Goal: Task Accomplishment & Management: Manage account settings

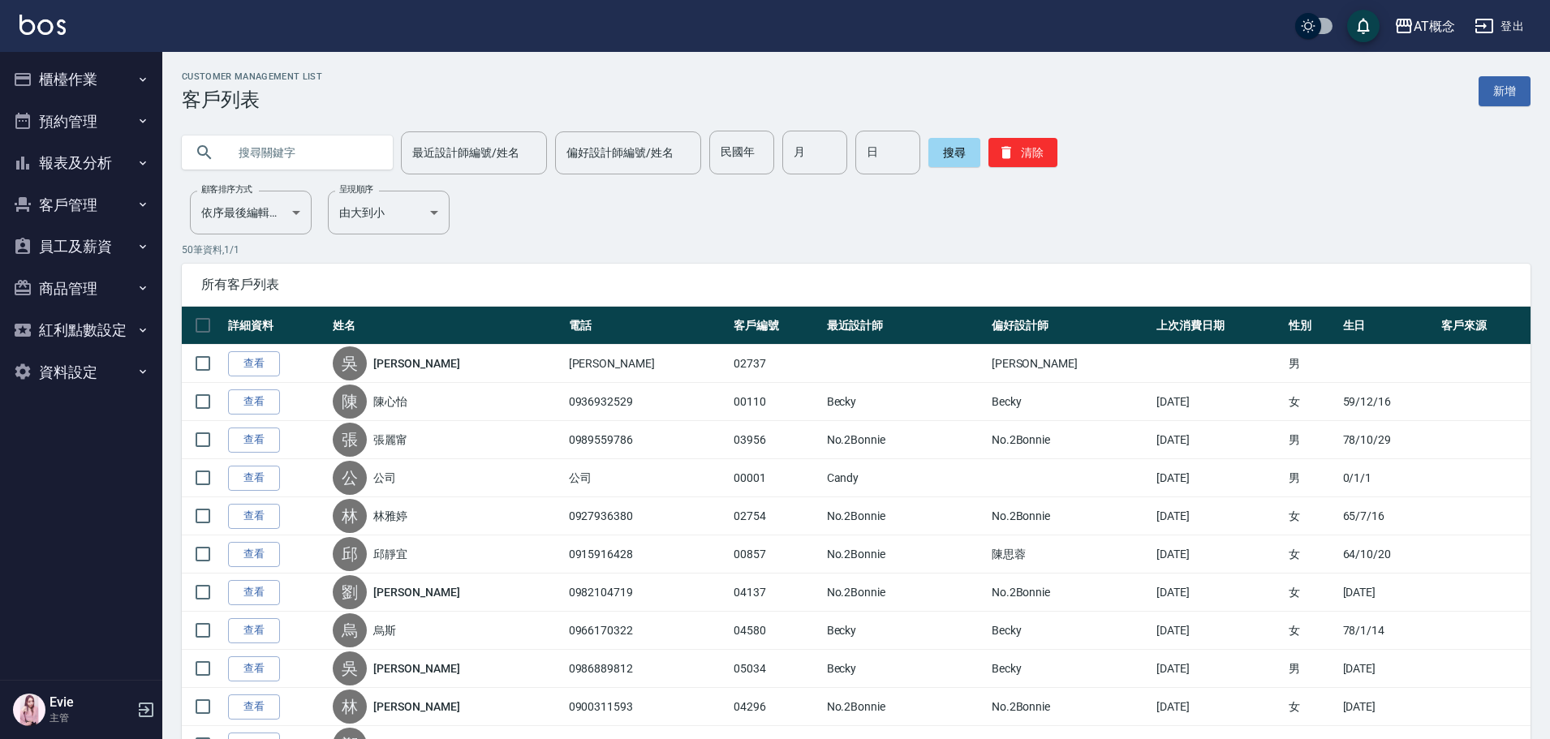
click at [308, 146] on input "text" at bounding box center [303, 153] width 153 height 44
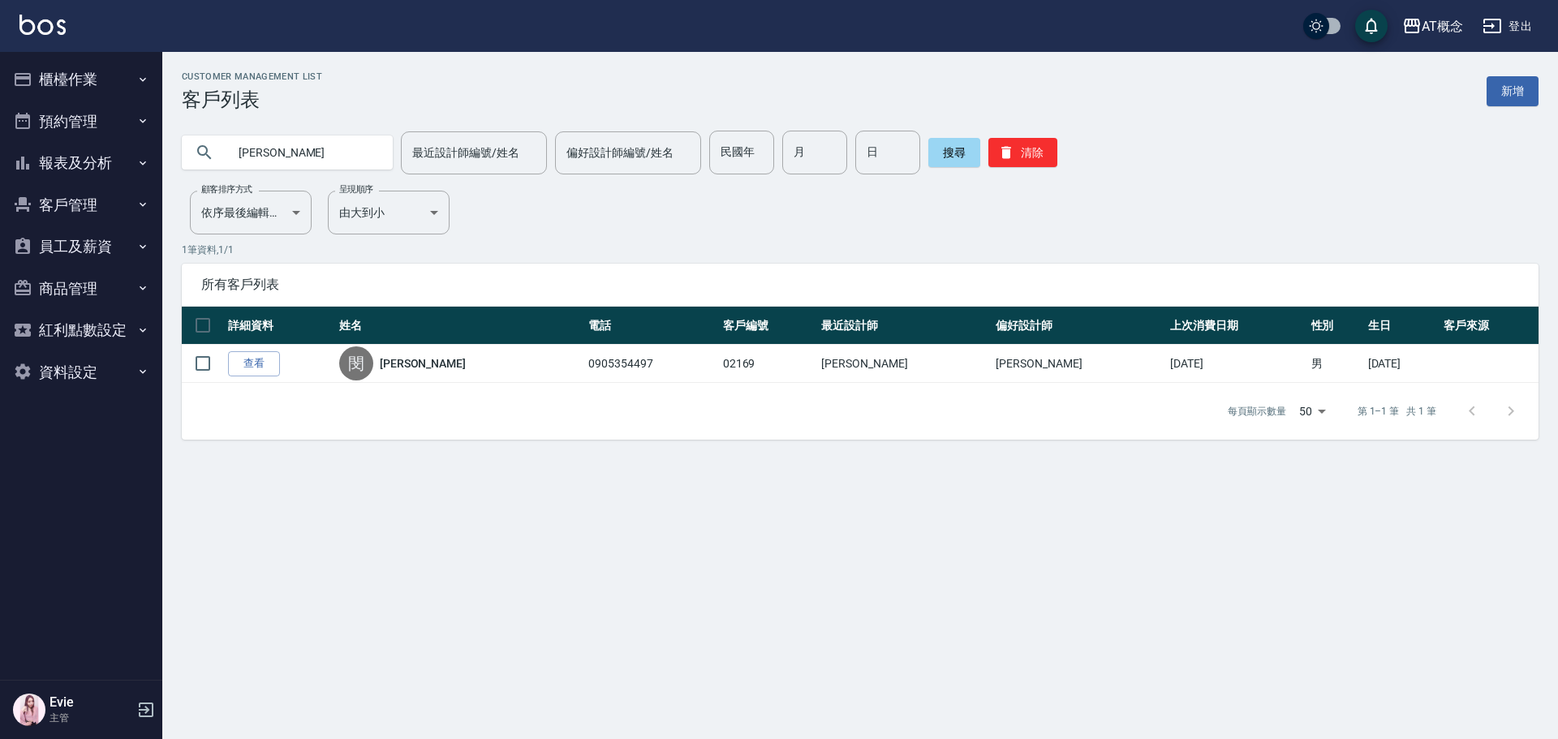
type input "閔"
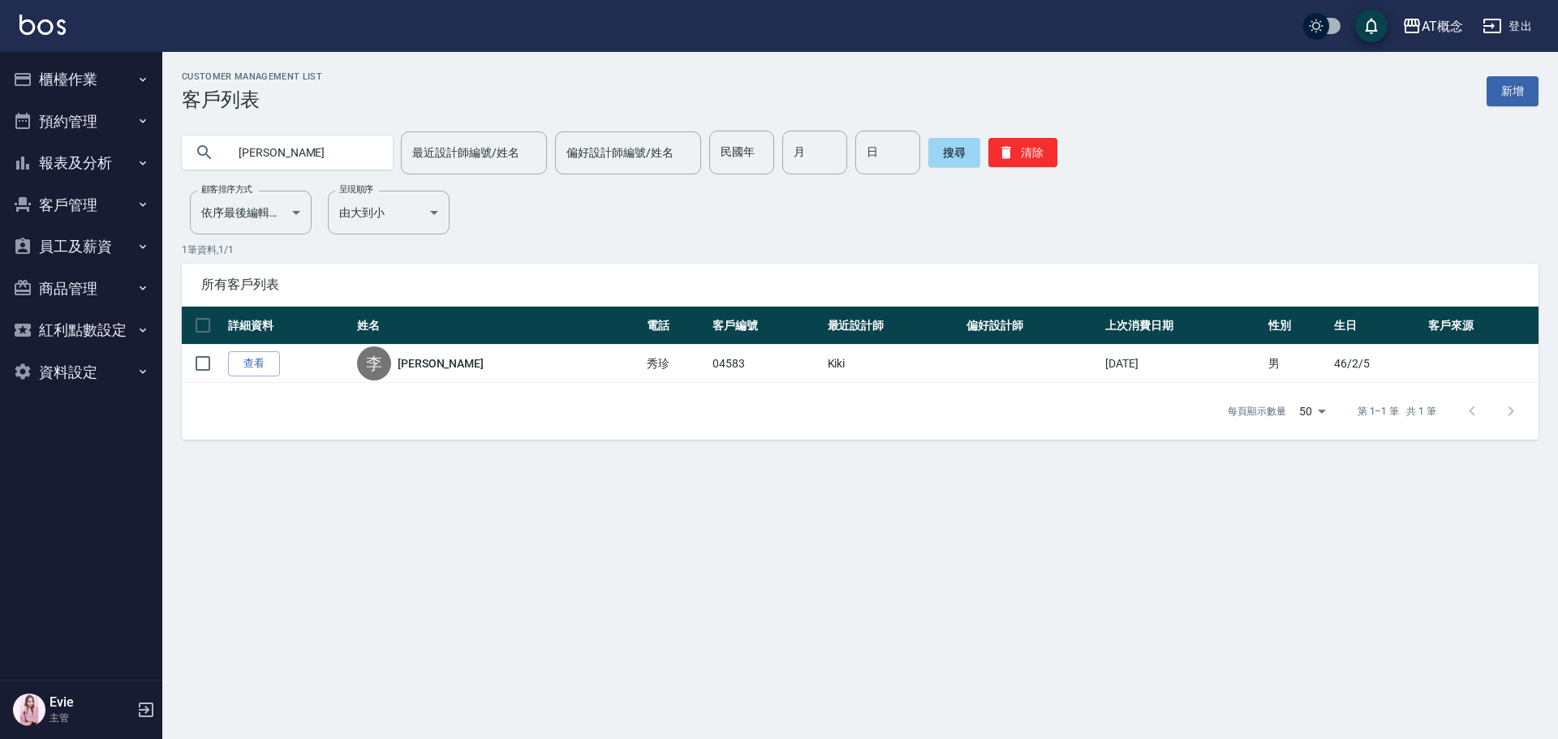
type input "李"
type input "84"
type input "2"
type input "9"
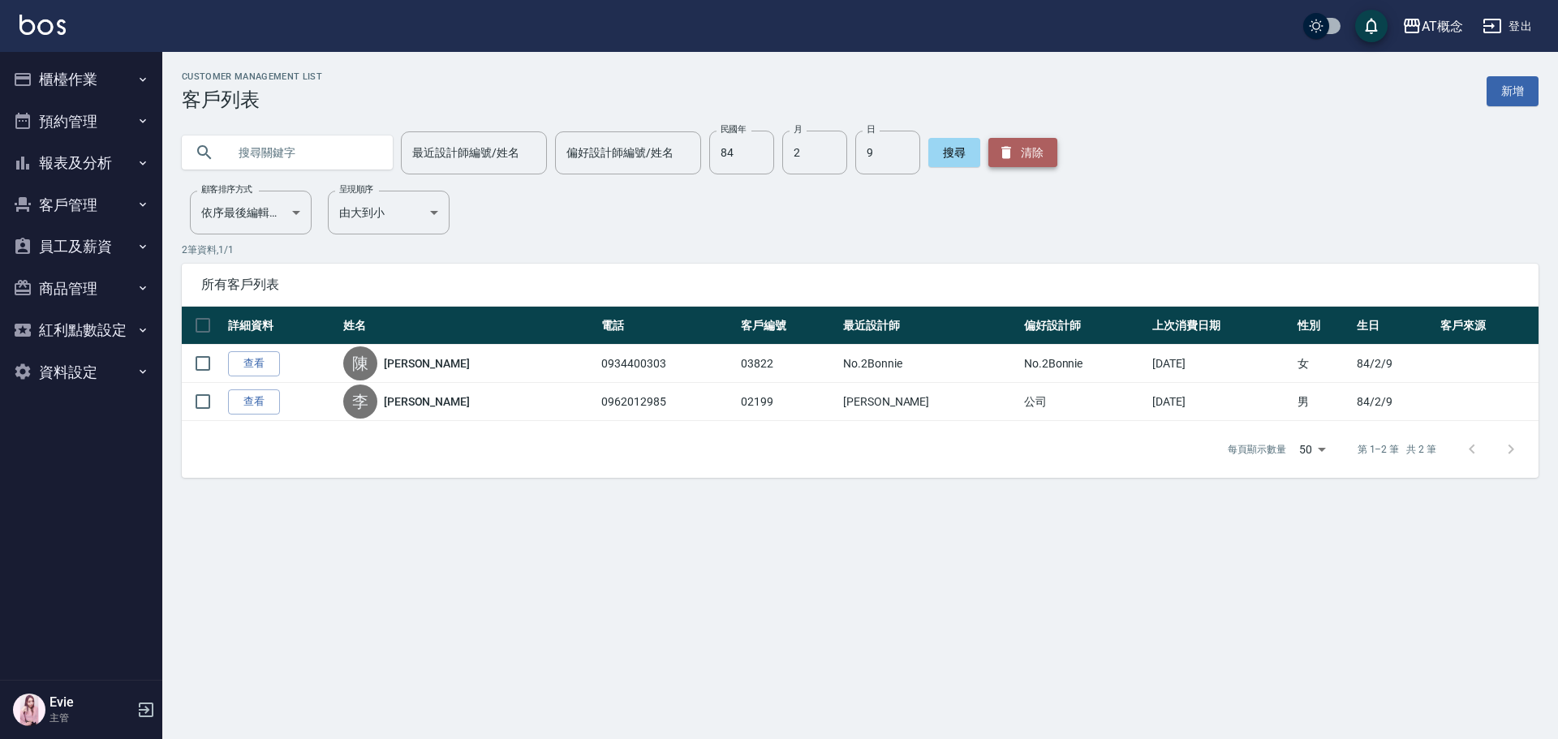
drag, startPoint x: 1012, startPoint y: 148, endPoint x: 613, endPoint y: 83, distance: 404.6
click at [1012, 149] on button "清除" at bounding box center [1022, 152] width 69 height 29
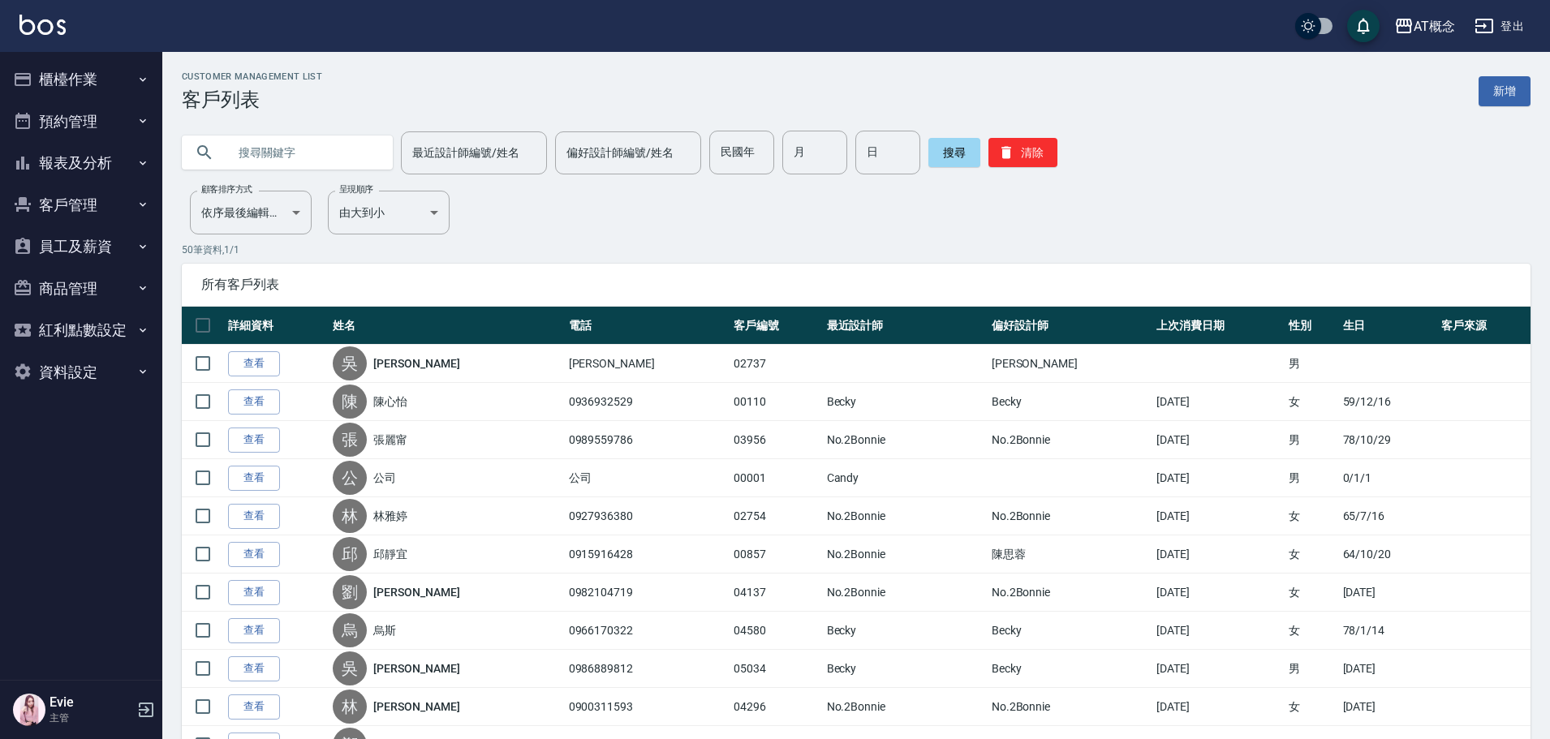
click at [315, 161] on input "text" at bounding box center [303, 153] width 153 height 44
type input "86"
type input "7"
type input "30"
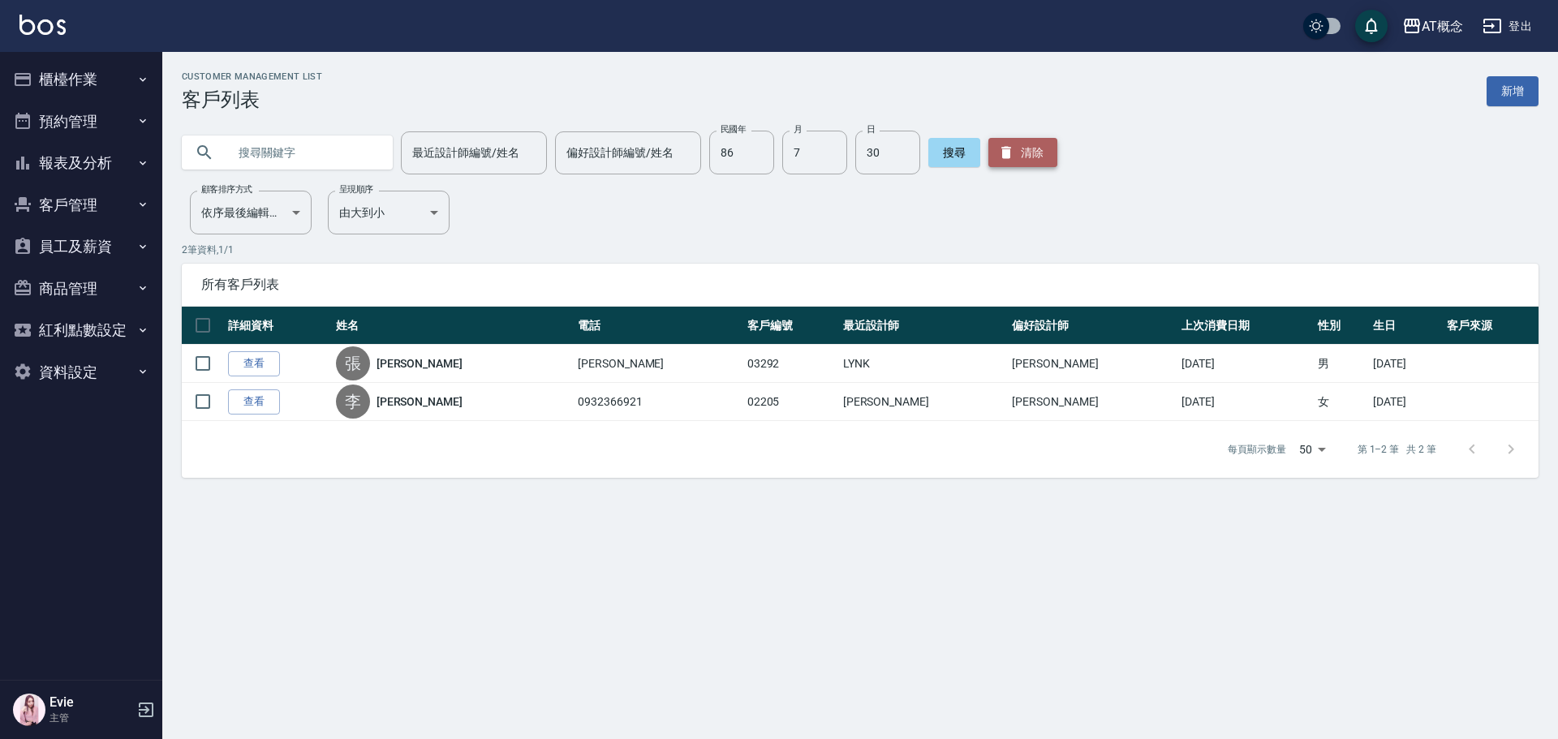
click at [1005, 148] on icon "button" at bounding box center [1006, 152] width 16 height 16
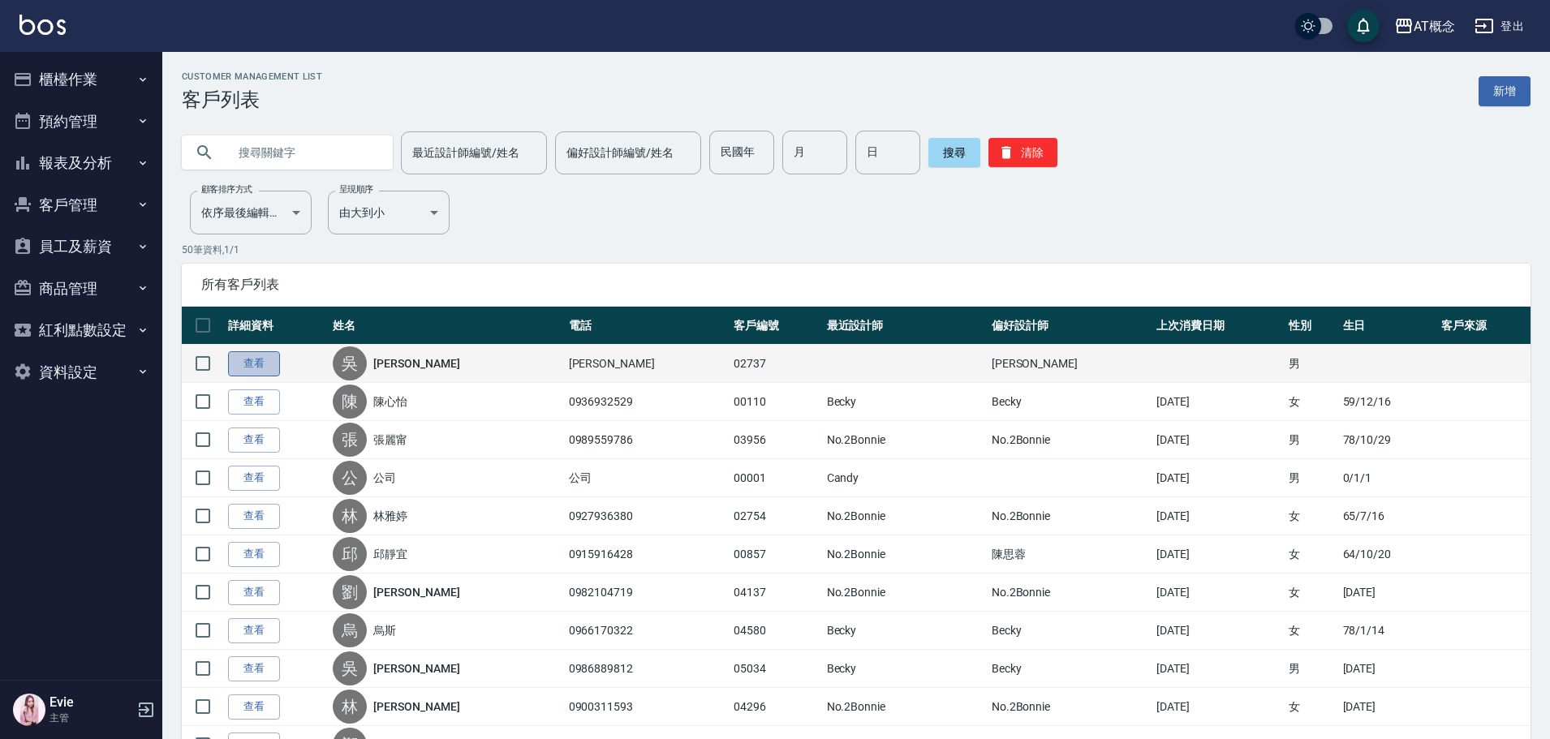
click at [257, 368] on link "查看" at bounding box center [254, 363] width 52 height 25
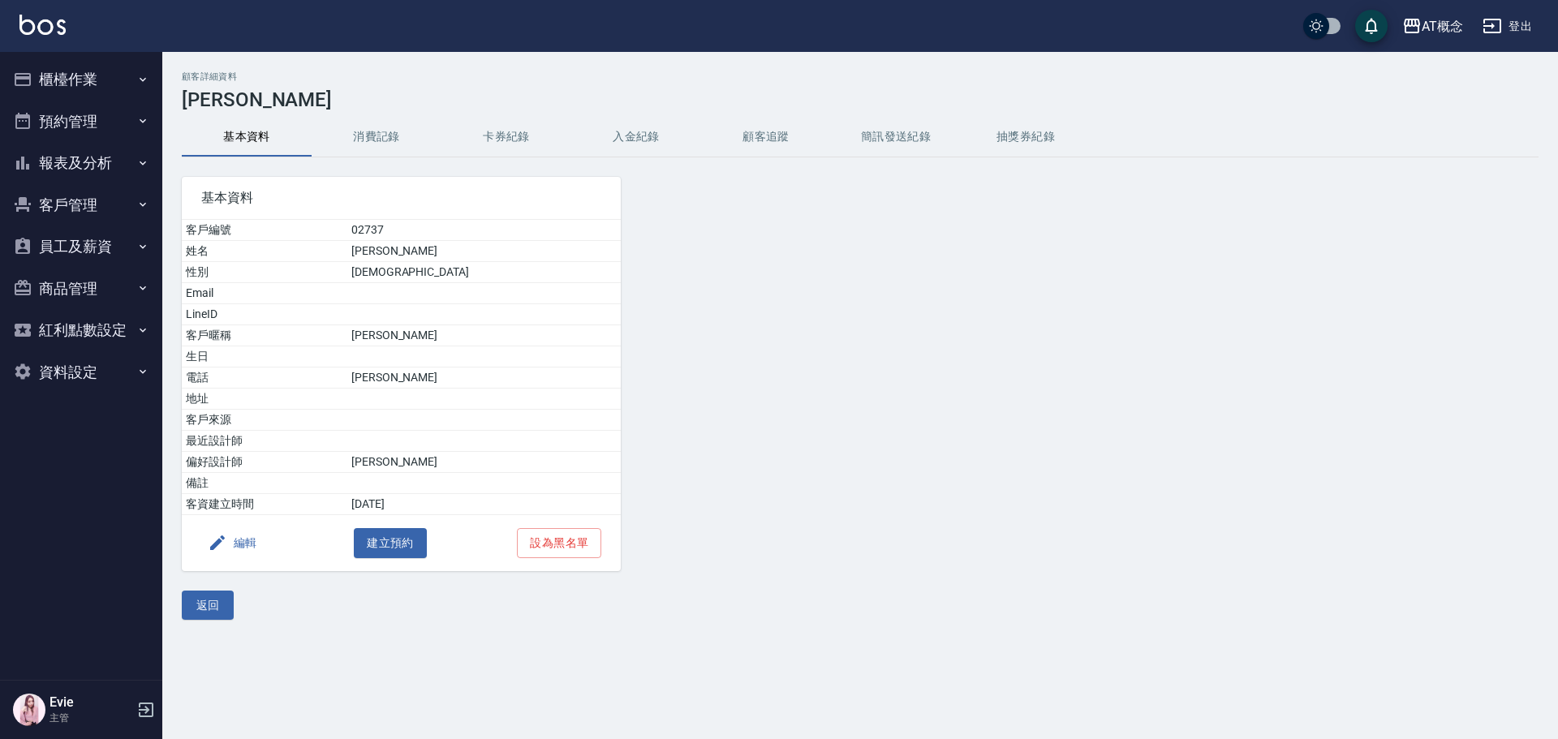
click at [235, 544] on button "編輯" at bounding box center [232, 543] width 62 height 30
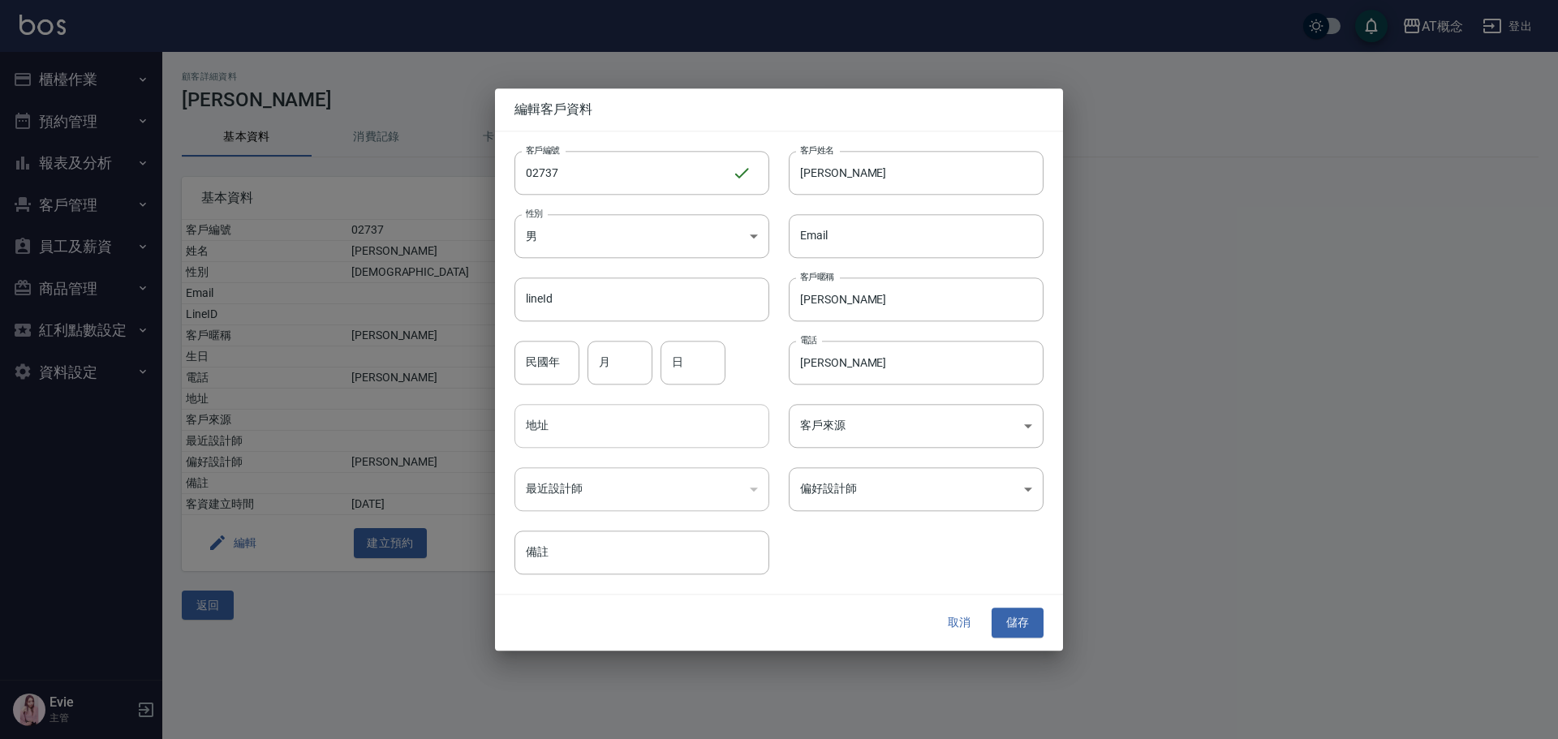
drag, startPoint x: 869, startPoint y: 366, endPoint x: 708, endPoint y: 433, distance: 175.0
click at [690, 381] on div "客戶編號 02737 ​ 客戶編號 客戶姓名 [PERSON_NAME]姓名 性別 男 [DEMOGRAPHIC_DATA] 性別 Email Email l…" at bounding box center [769, 353] width 549 height 444
type input "0976056469"
click at [820, 502] on body "AT概念 登出 櫃檯作業 打帳單 帳單列表 現金收支登錄 高階收支登錄 材料自購登錄 每日結帳 排班表 現場電腦打卡 預約管理 預約管理 單日預約紀錄 單週預…" at bounding box center [779, 369] width 1558 height 739
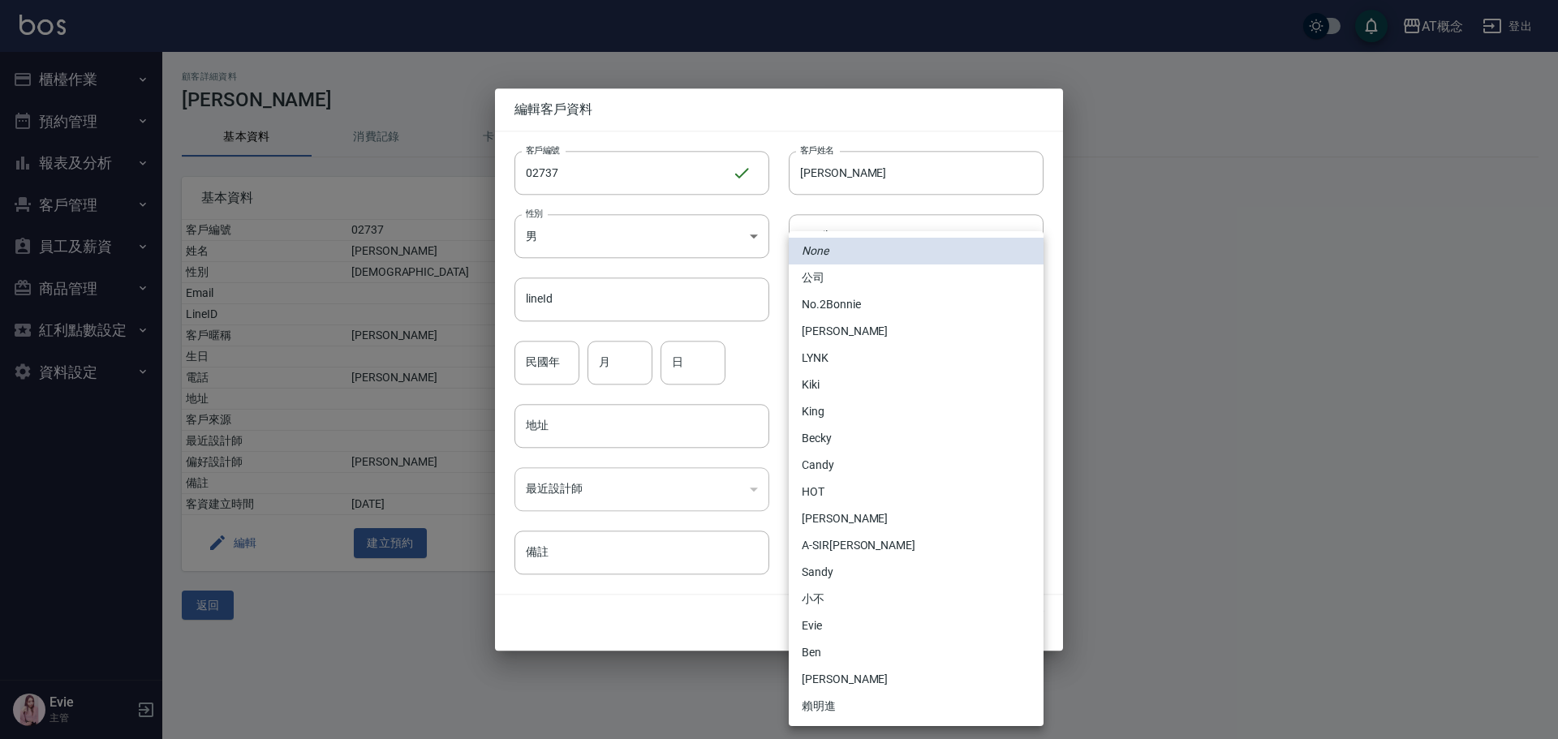
drag, startPoint x: 818, startPoint y: 440, endPoint x: 888, endPoint y: 494, distance: 88.5
click at [820, 441] on li "Becky" at bounding box center [916, 438] width 255 height 27
type input "cba30a16-5009-42c6-9a58-f7249137d387"
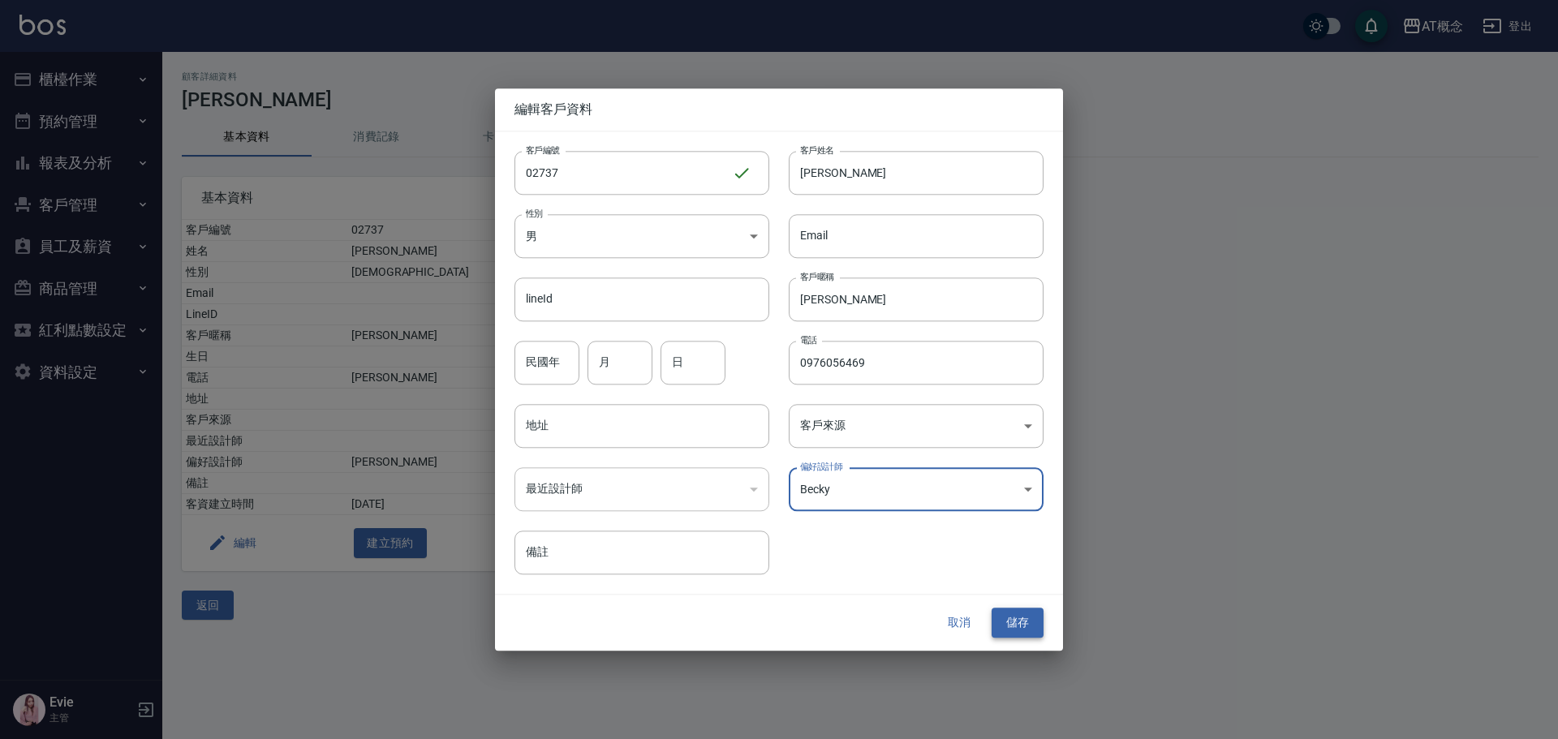
click at [1009, 629] on button "儲存" at bounding box center [1018, 624] width 52 height 30
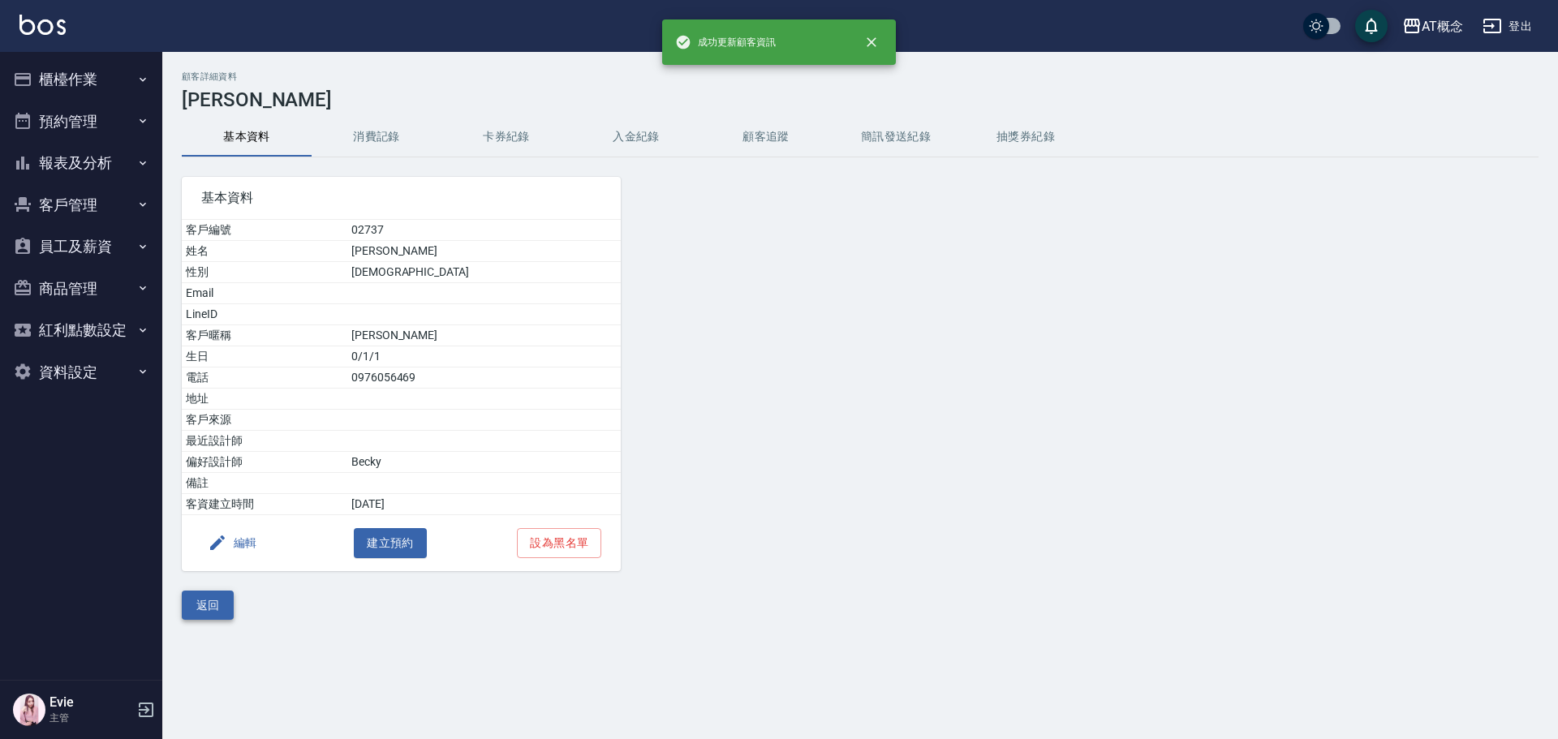
click at [214, 605] on button "返回" at bounding box center [208, 606] width 52 height 30
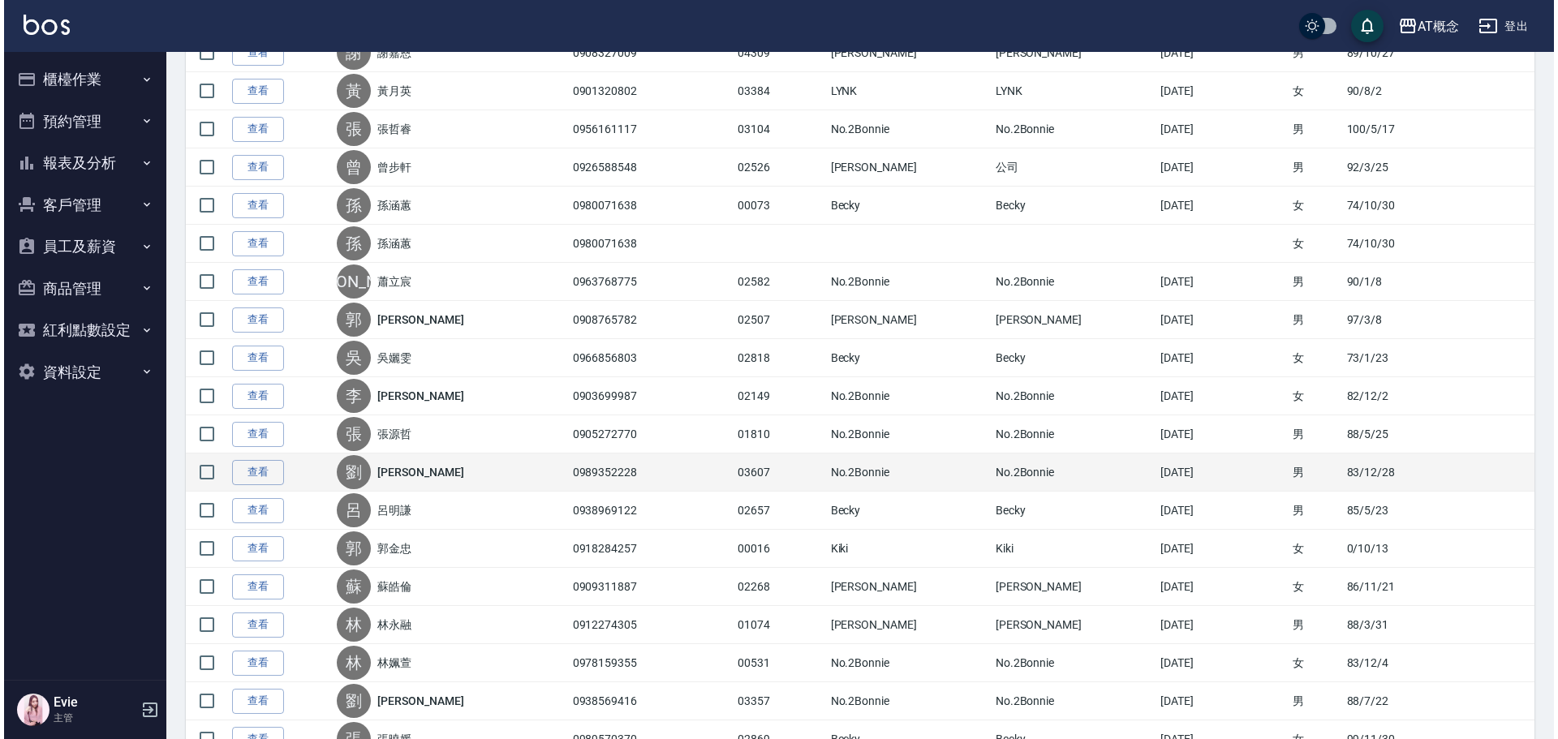
scroll to position [1427, 0]
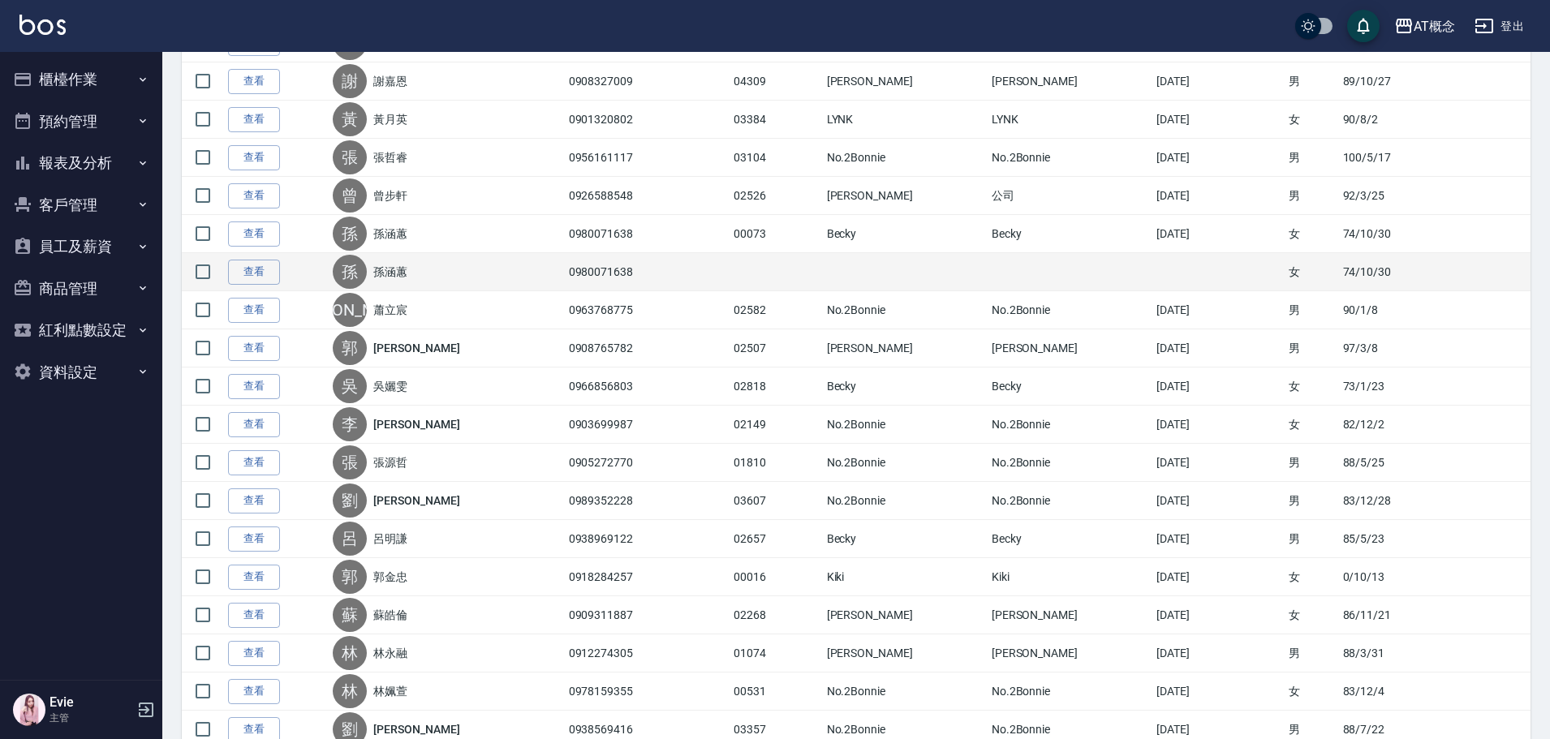
click at [208, 273] on input "checkbox" at bounding box center [203, 272] width 34 height 34
checkbox input "true"
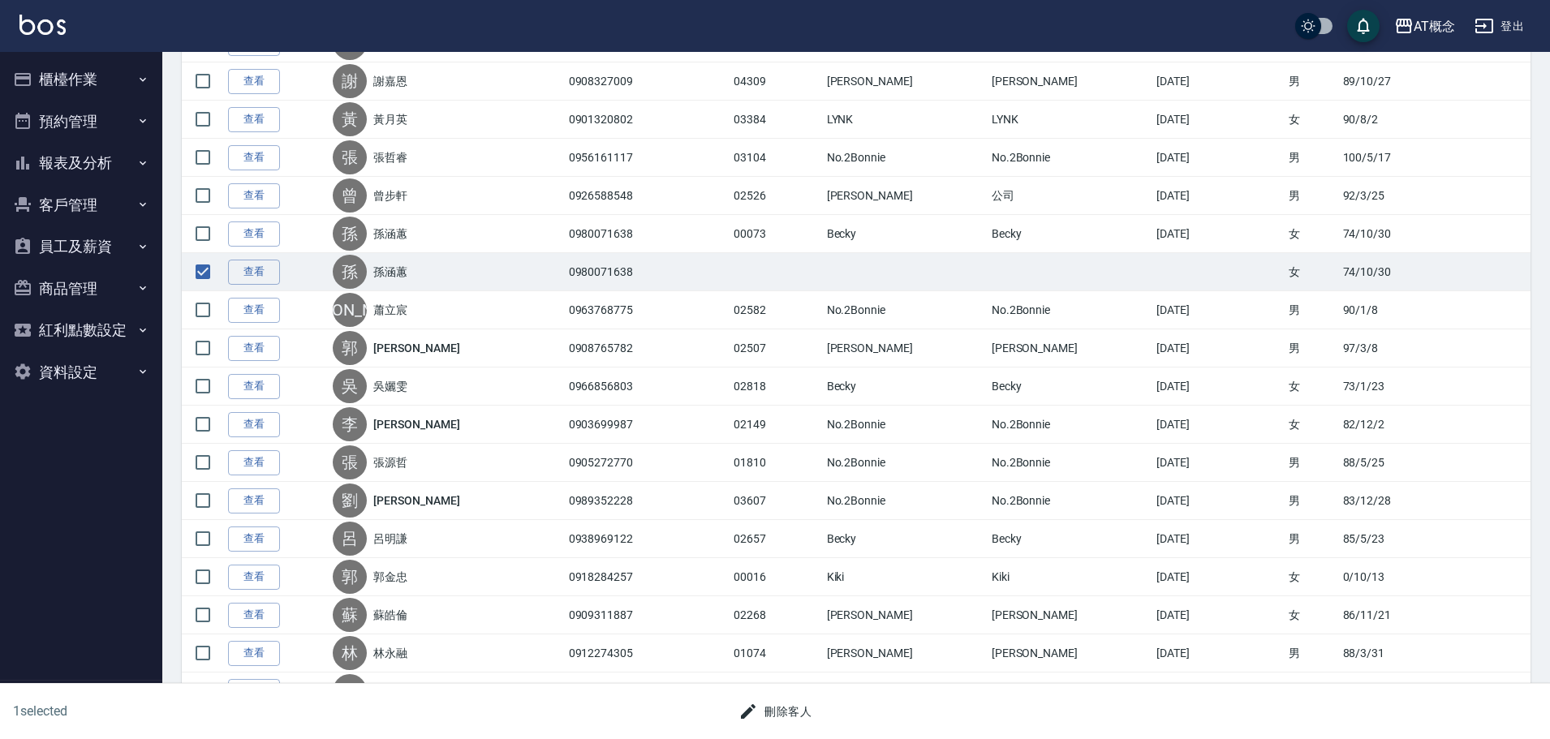
click at [797, 704] on button "刪除客人" at bounding box center [775, 712] width 86 height 30
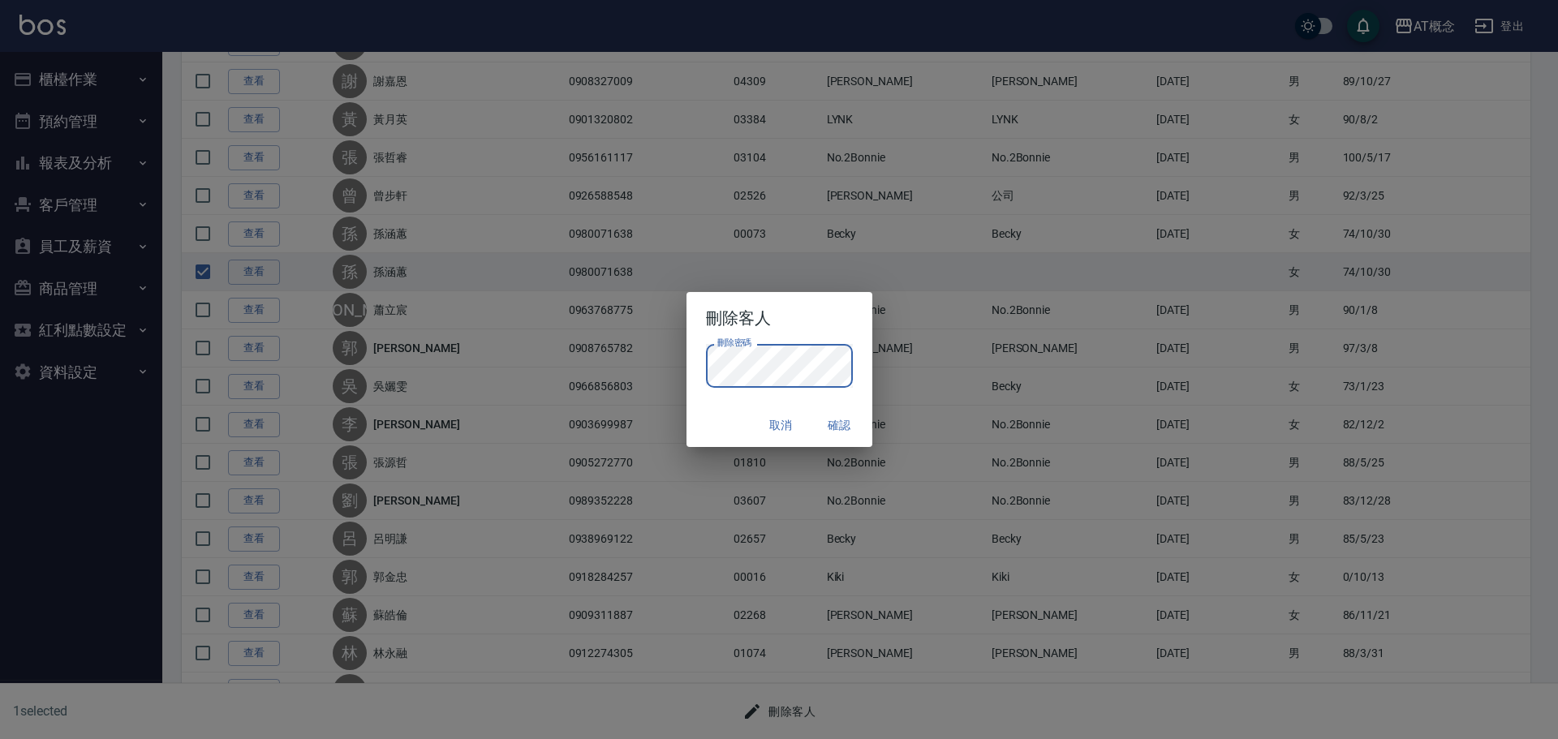
drag, startPoint x: 725, startPoint y: 415, endPoint x: 756, endPoint y: 414, distance: 31.7
click at [726, 415] on div "取消 確認" at bounding box center [779, 425] width 186 height 43
click at [847, 414] on button "確認" at bounding box center [840, 426] width 52 height 30
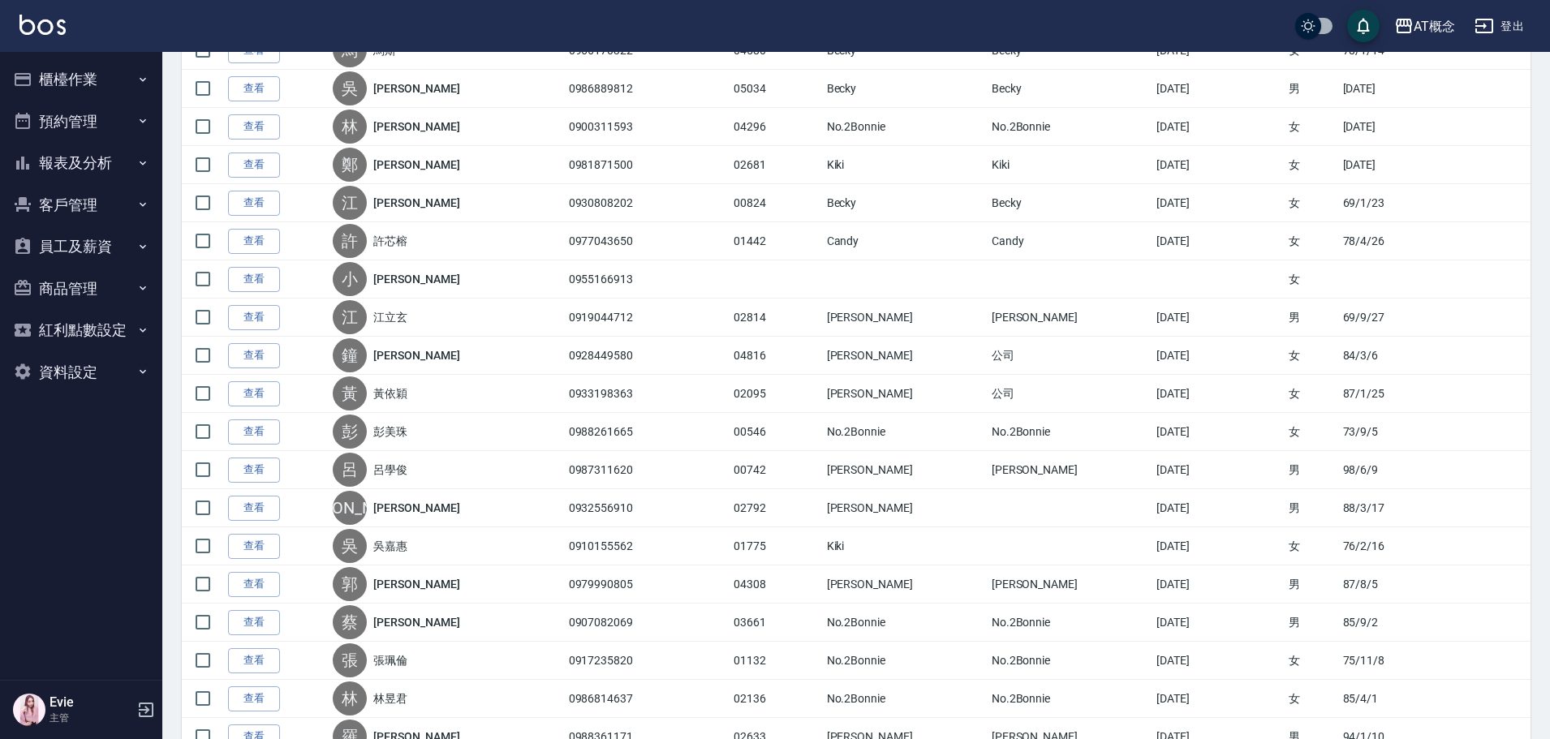
scroll to position [647, 0]
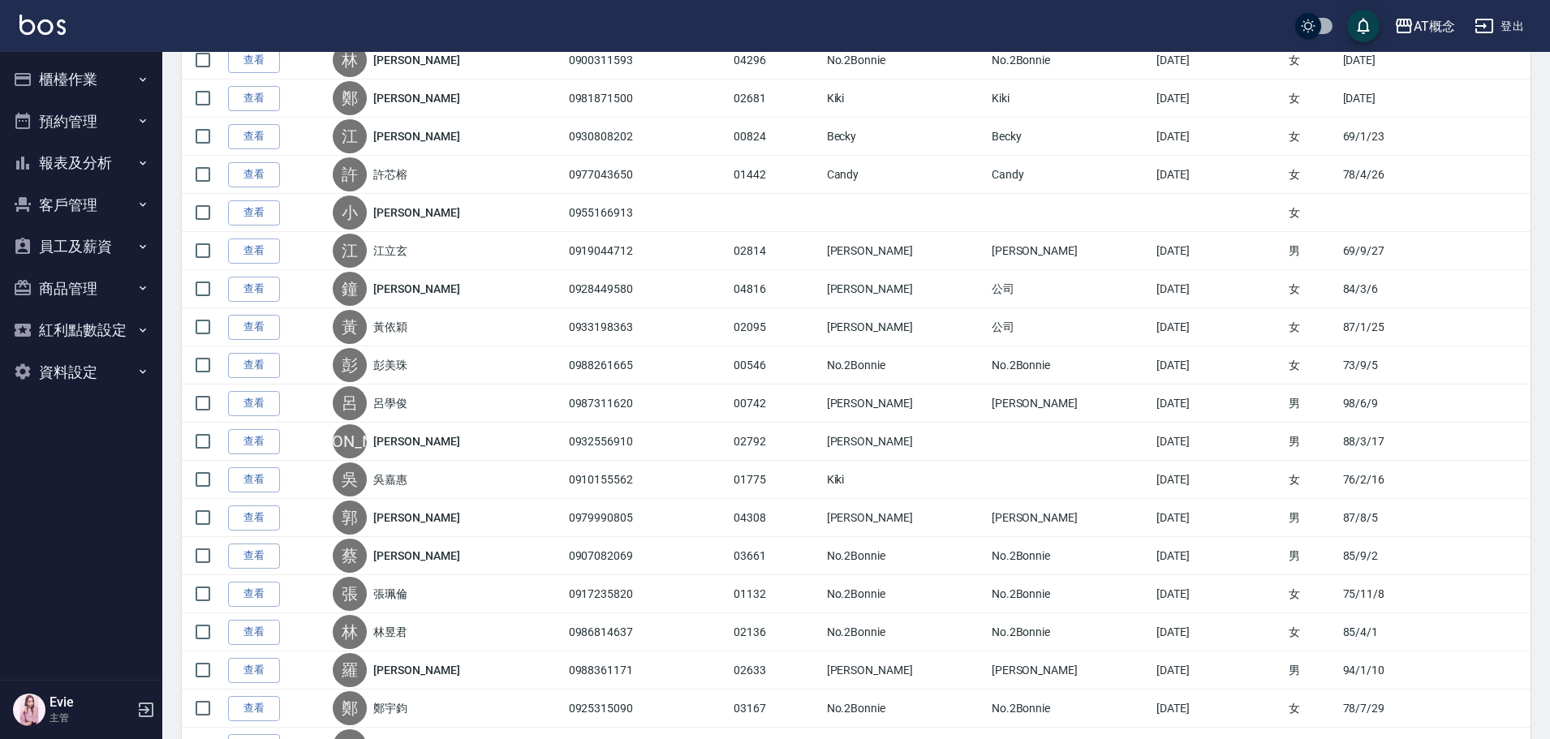
drag, startPoint x: 66, startPoint y: 279, endPoint x: 68, endPoint y: 288, distance: 9.3
click at [66, 279] on button "商品管理" at bounding box center [80, 289] width 149 height 42
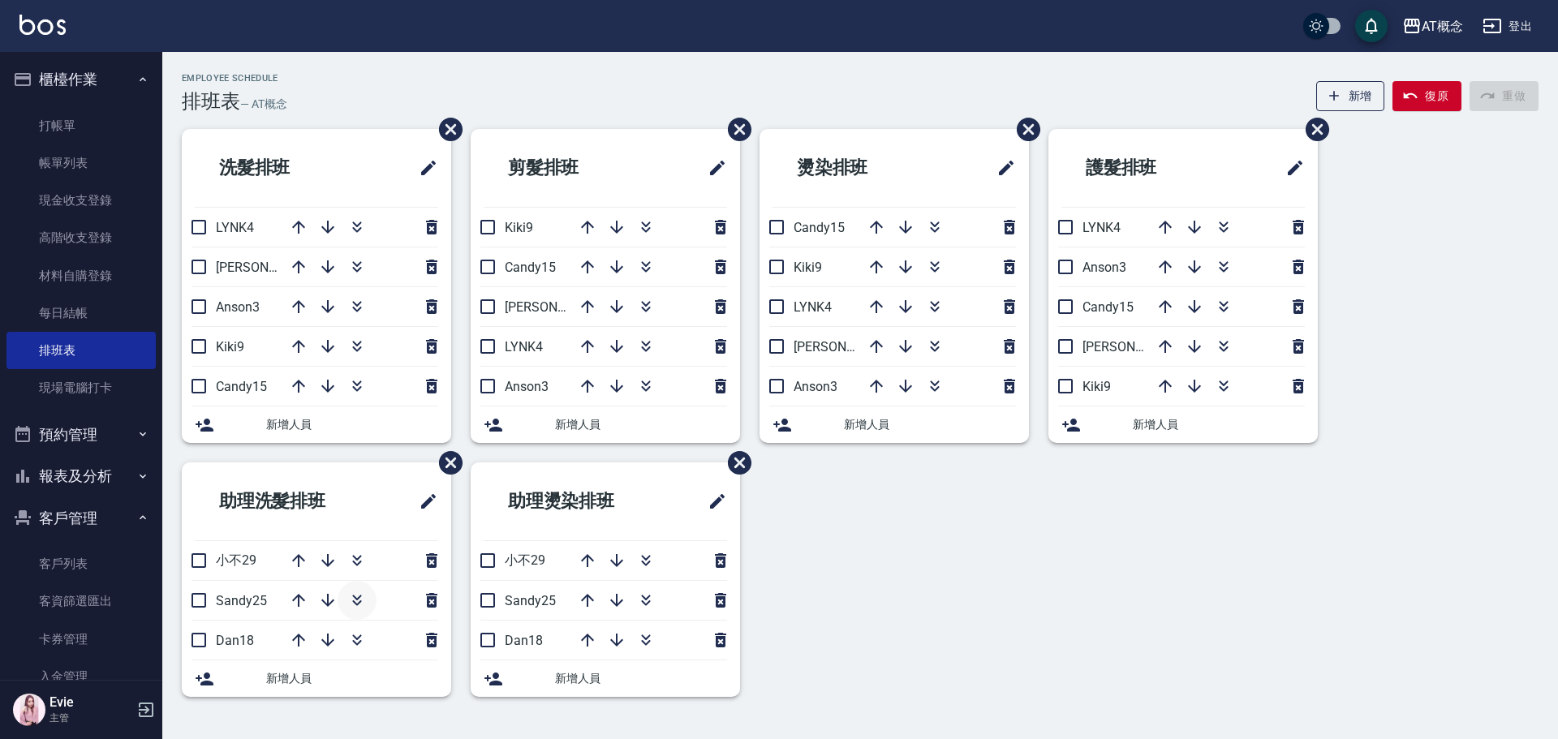
click at [354, 602] on icon "button" at bounding box center [356, 603] width 9 height 6
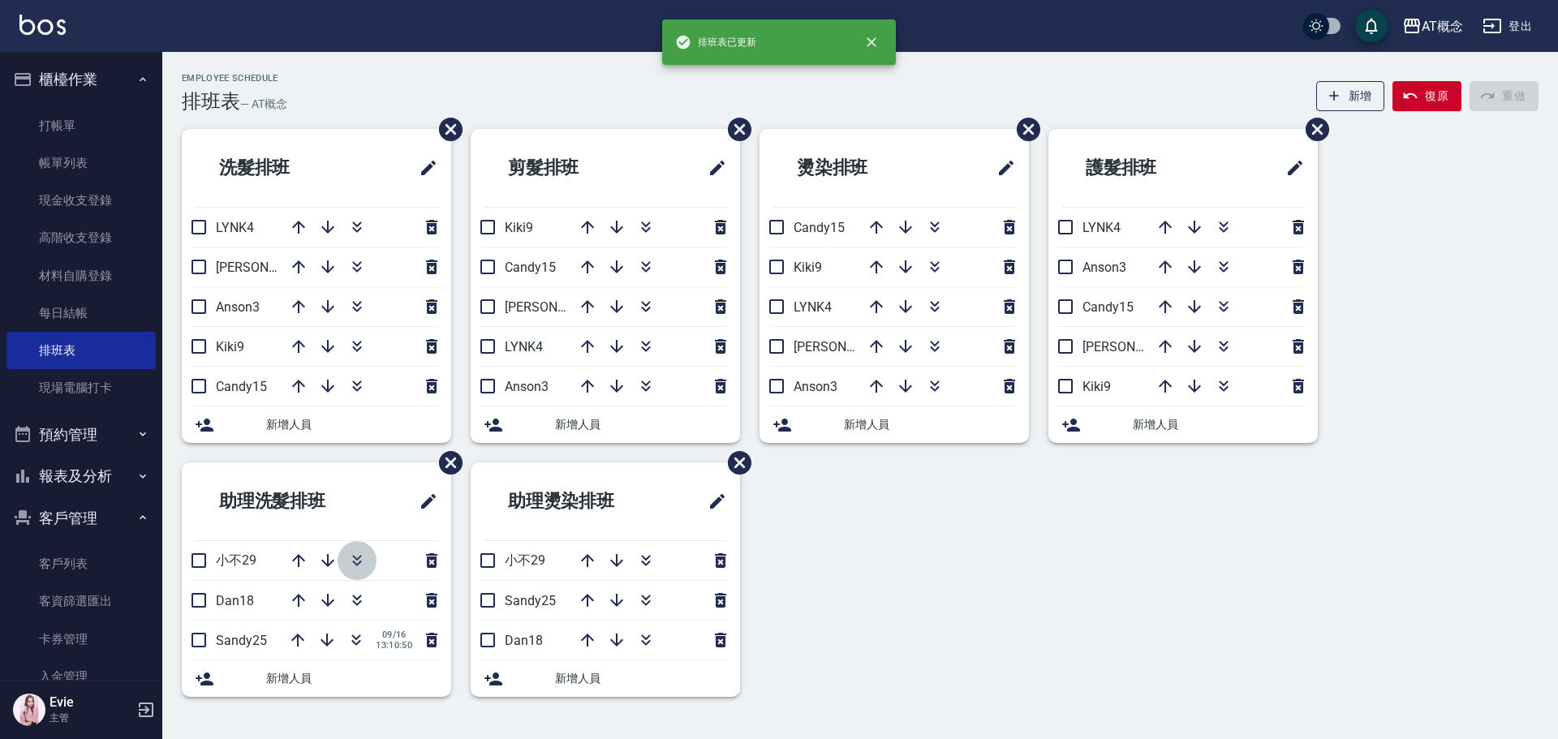
click at [356, 556] on icon "button" at bounding box center [356, 560] width 19 height 19
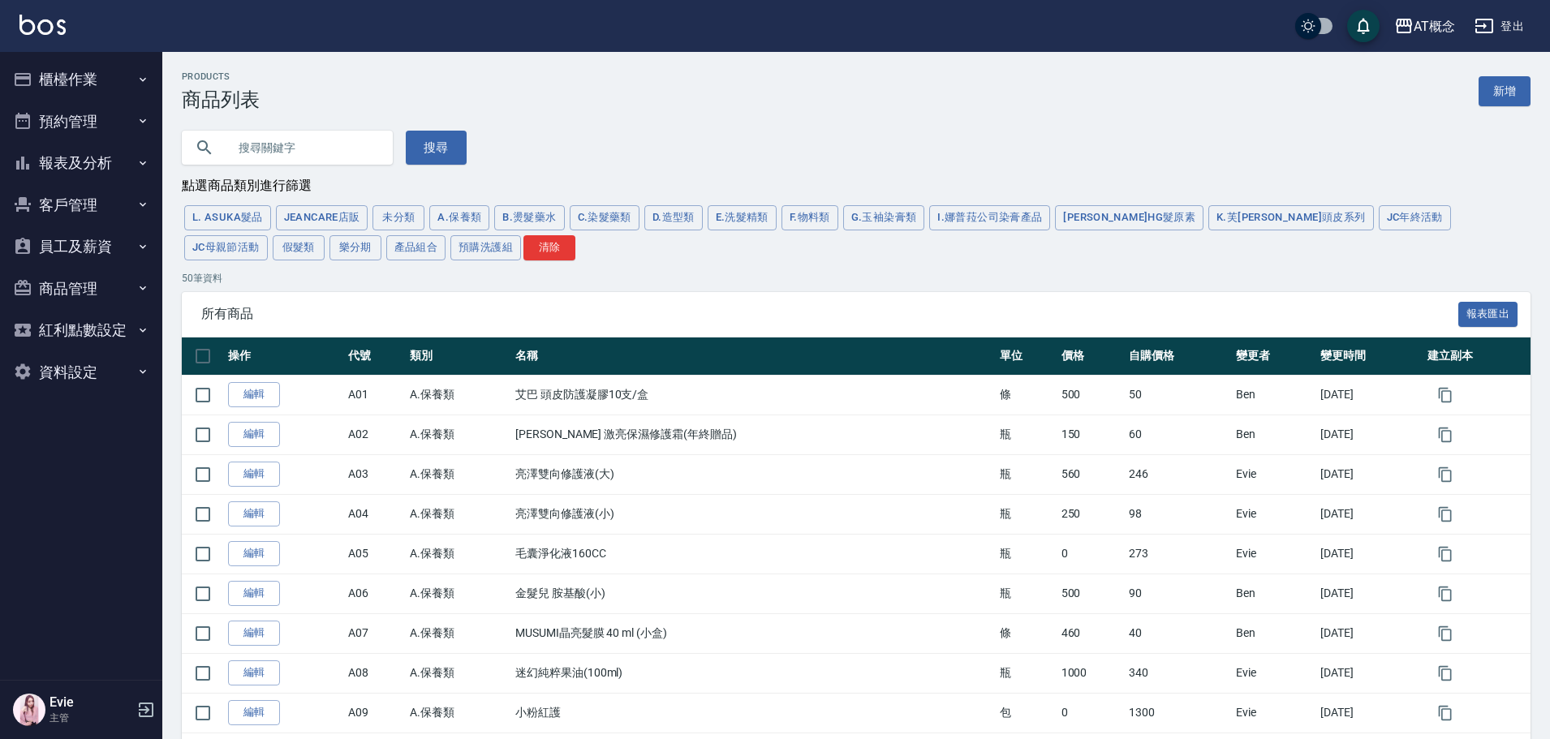
click at [283, 149] on input "text" at bounding box center [303, 148] width 153 height 44
type input "髮"
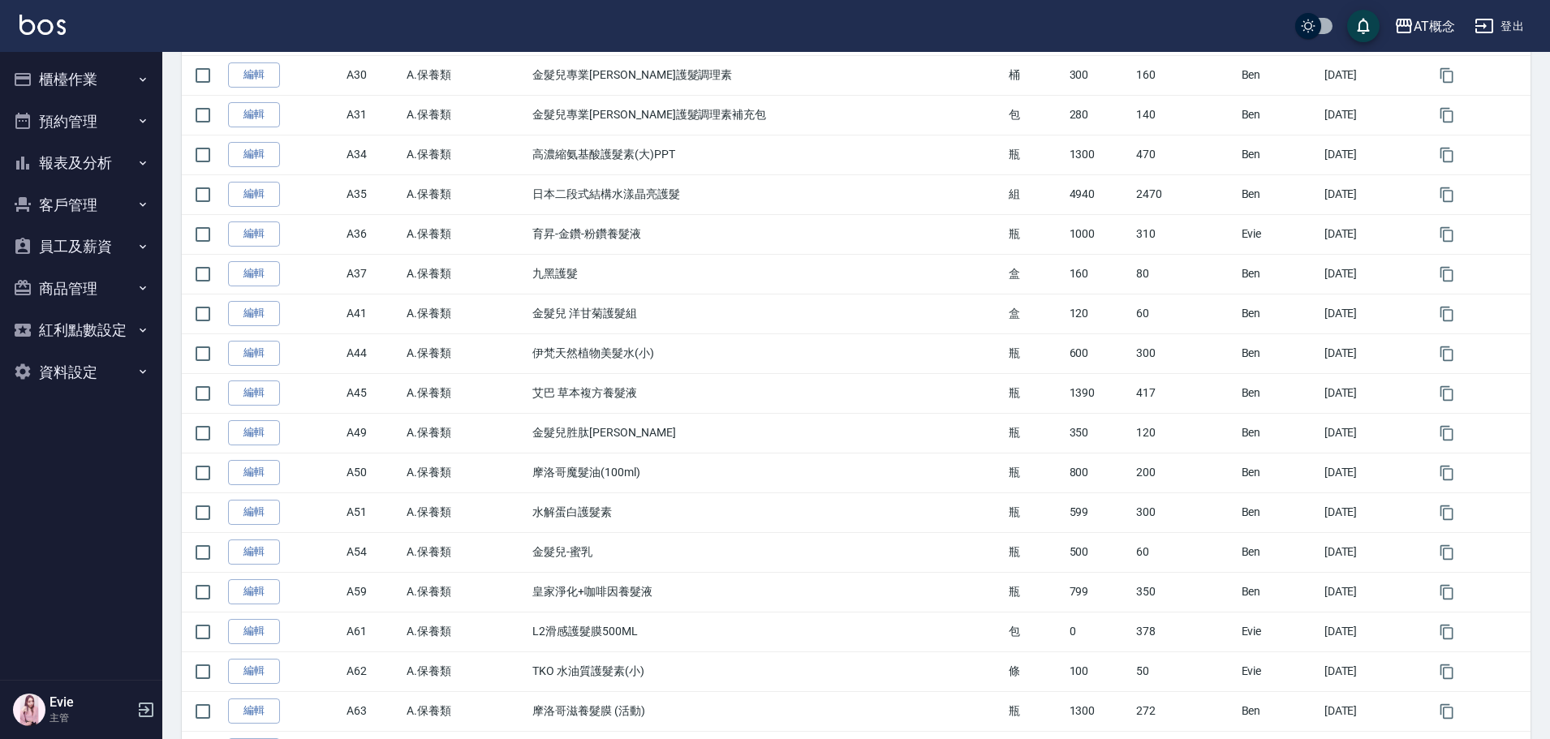
scroll to position [325, 0]
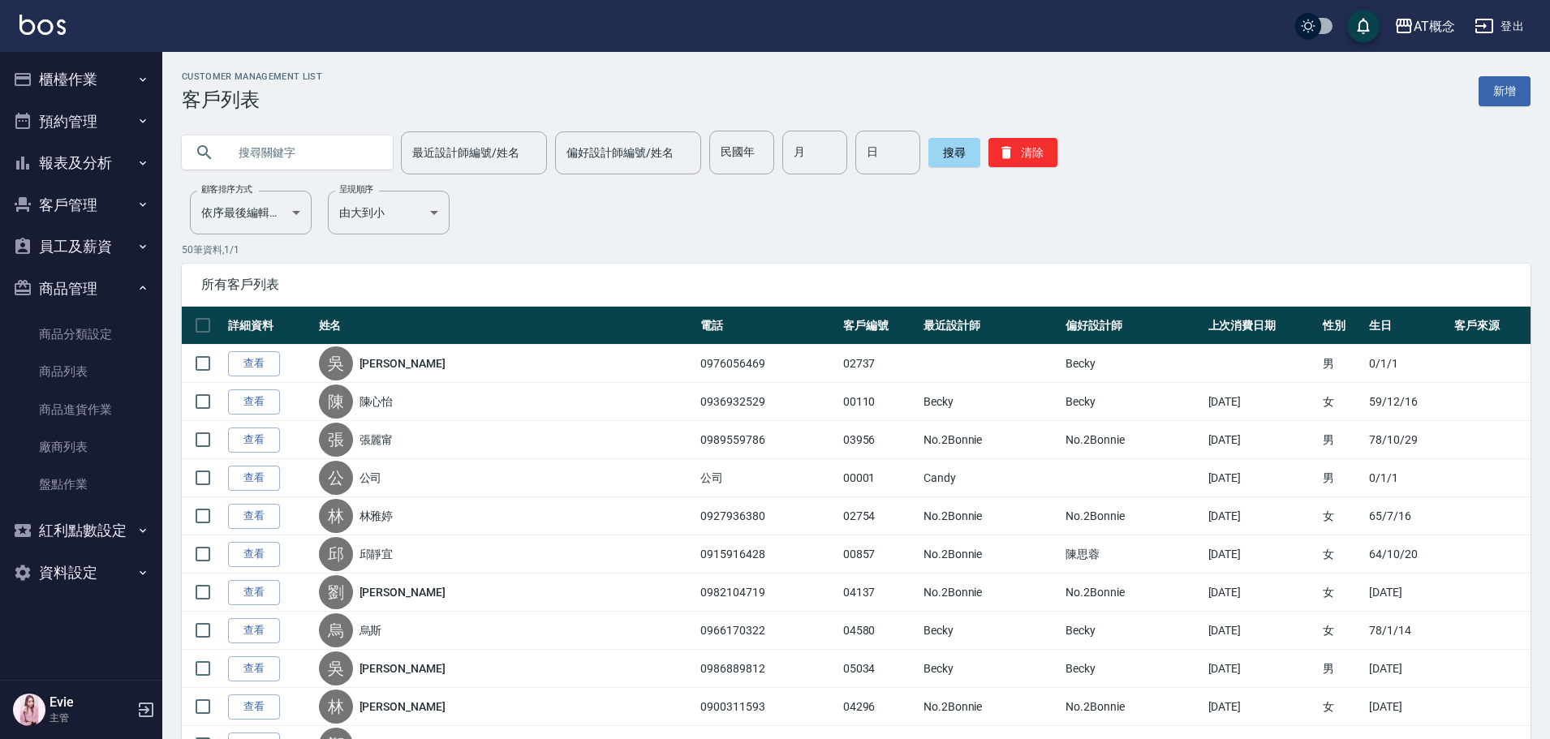
click at [316, 155] on input "text" at bounding box center [303, 153] width 153 height 44
type input "楊世伊"
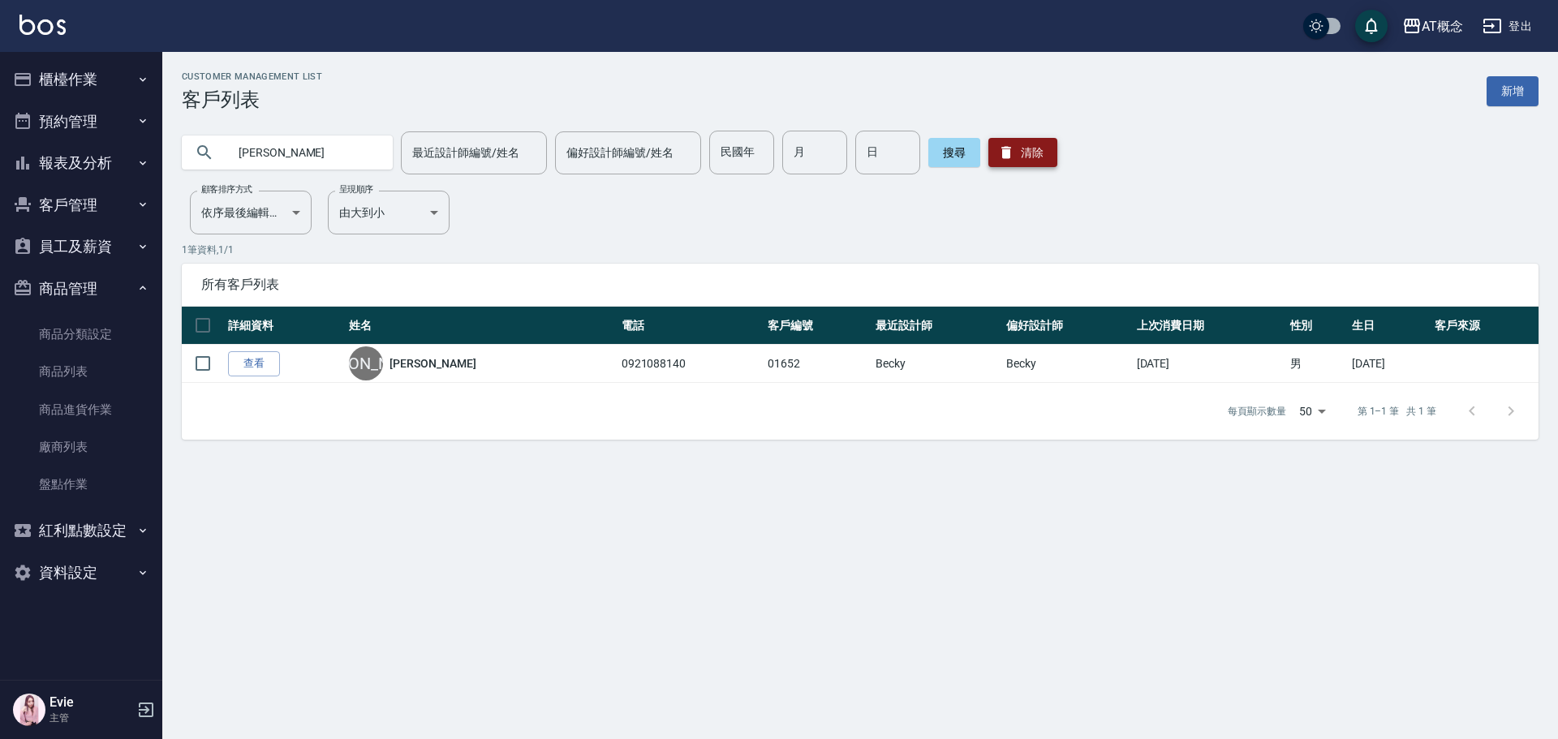
click at [1013, 152] on button "清除" at bounding box center [1022, 152] width 69 height 29
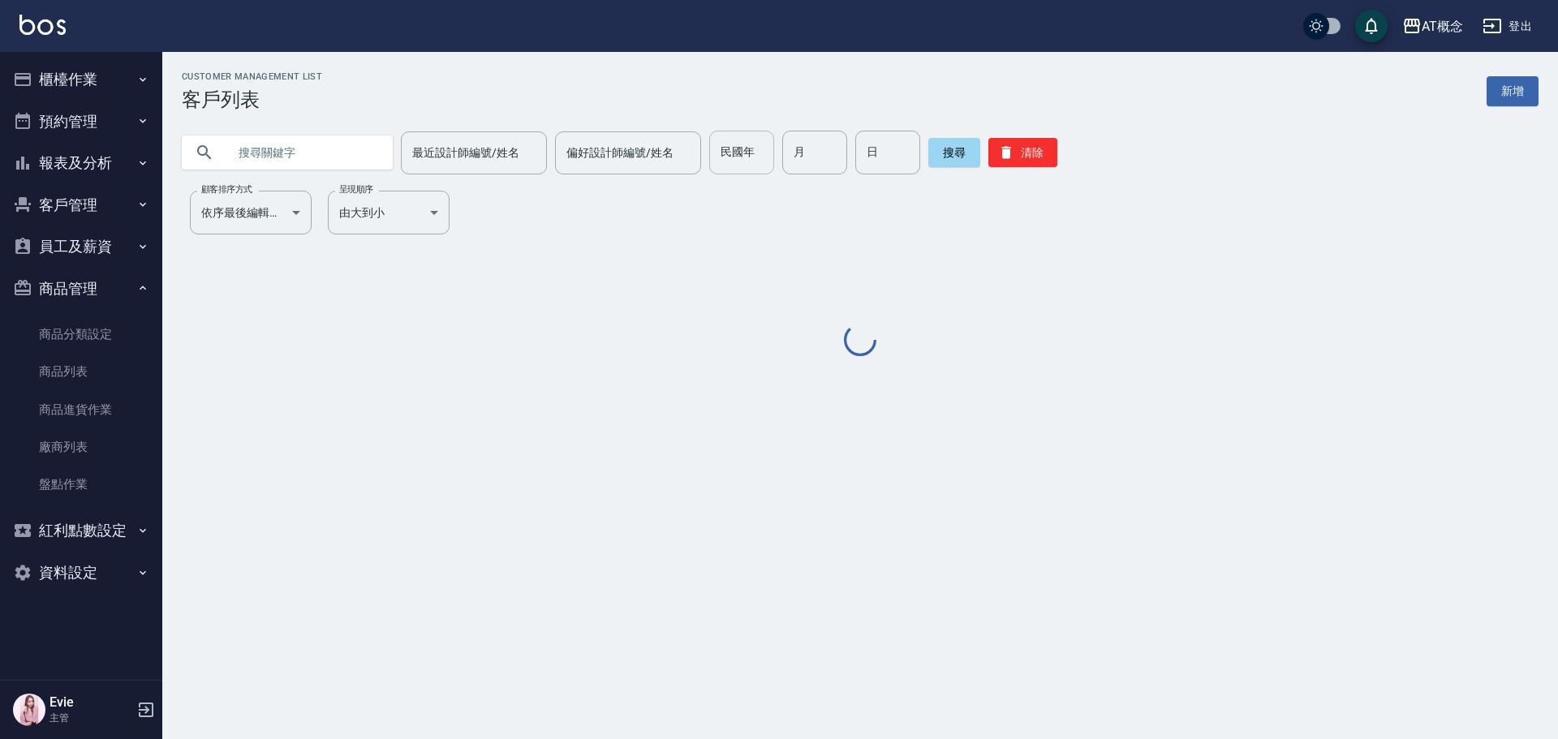
click at [722, 164] on input "民國年" at bounding box center [741, 153] width 65 height 44
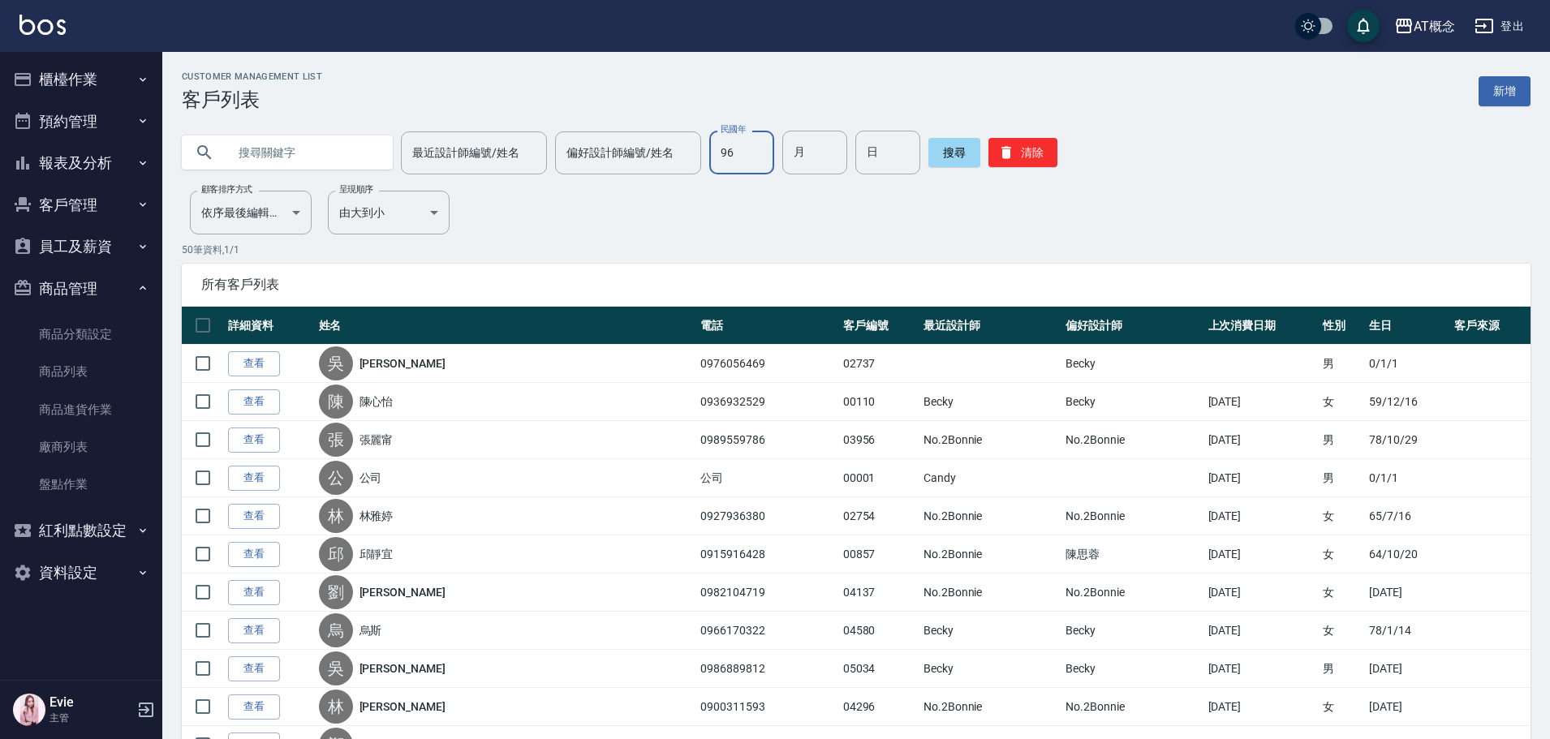
type input "96"
type input "7"
type input "15"
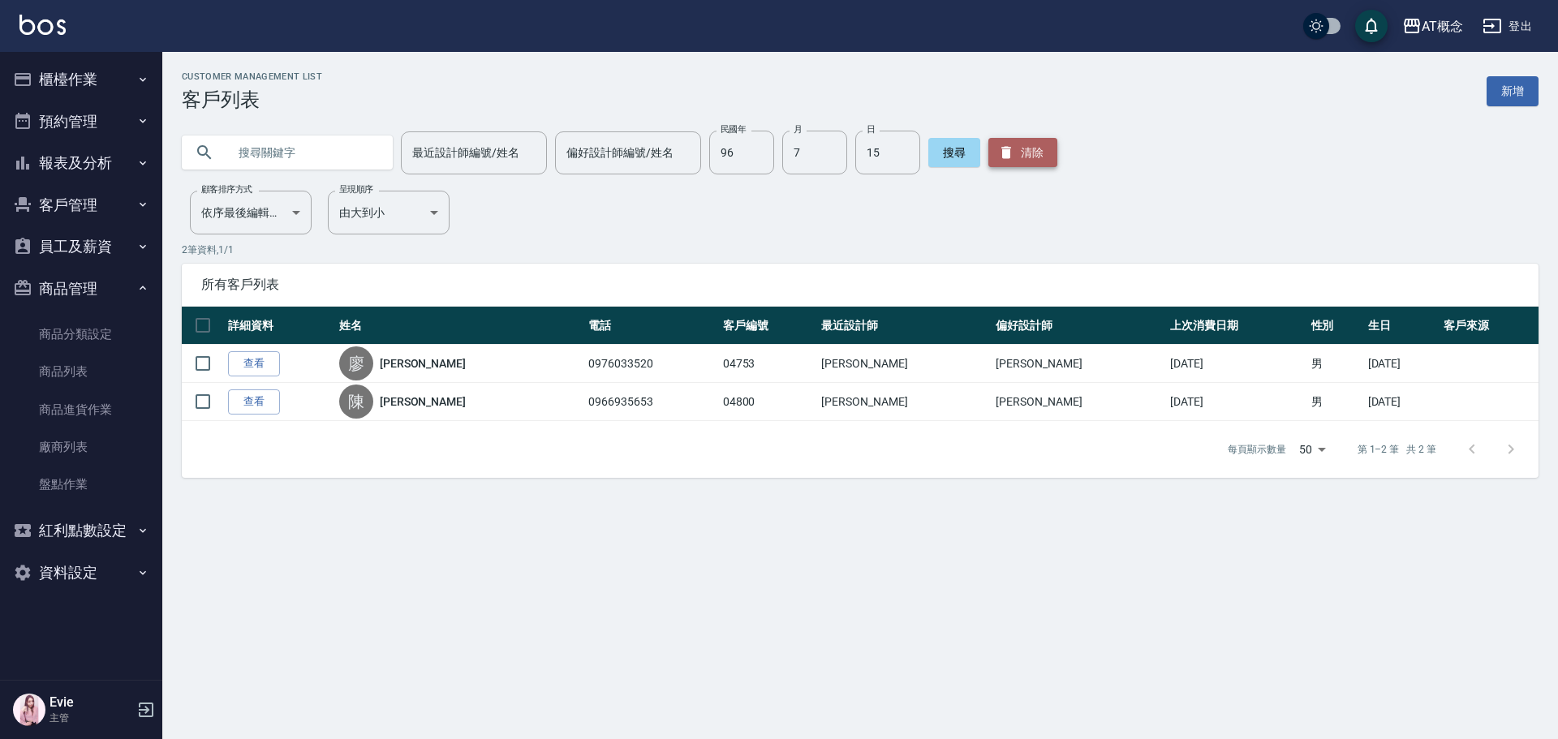
click at [1032, 153] on button "清除" at bounding box center [1022, 152] width 69 height 29
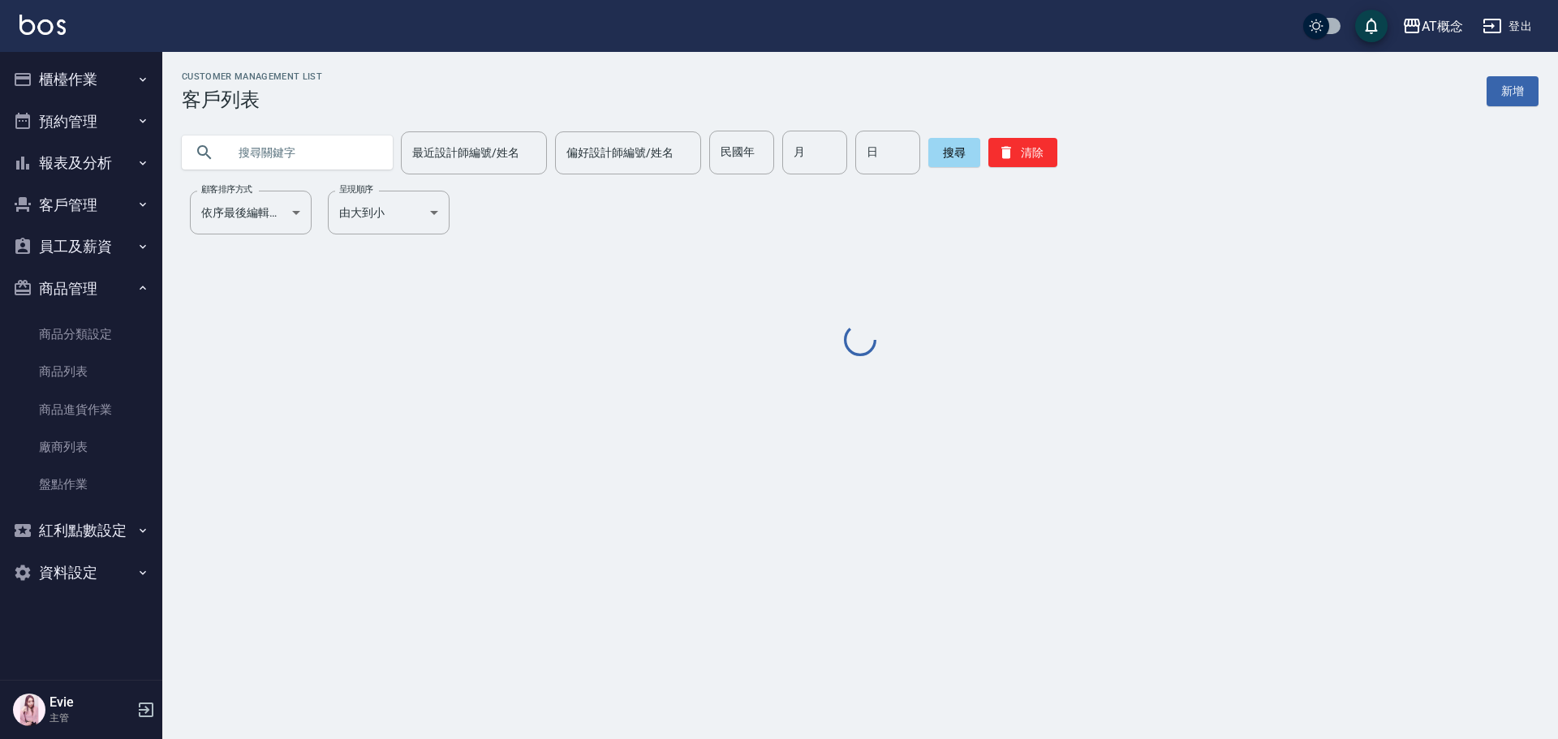
click at [288, 150] on input "text" at bounding box center [303, 153] width 153 height 44
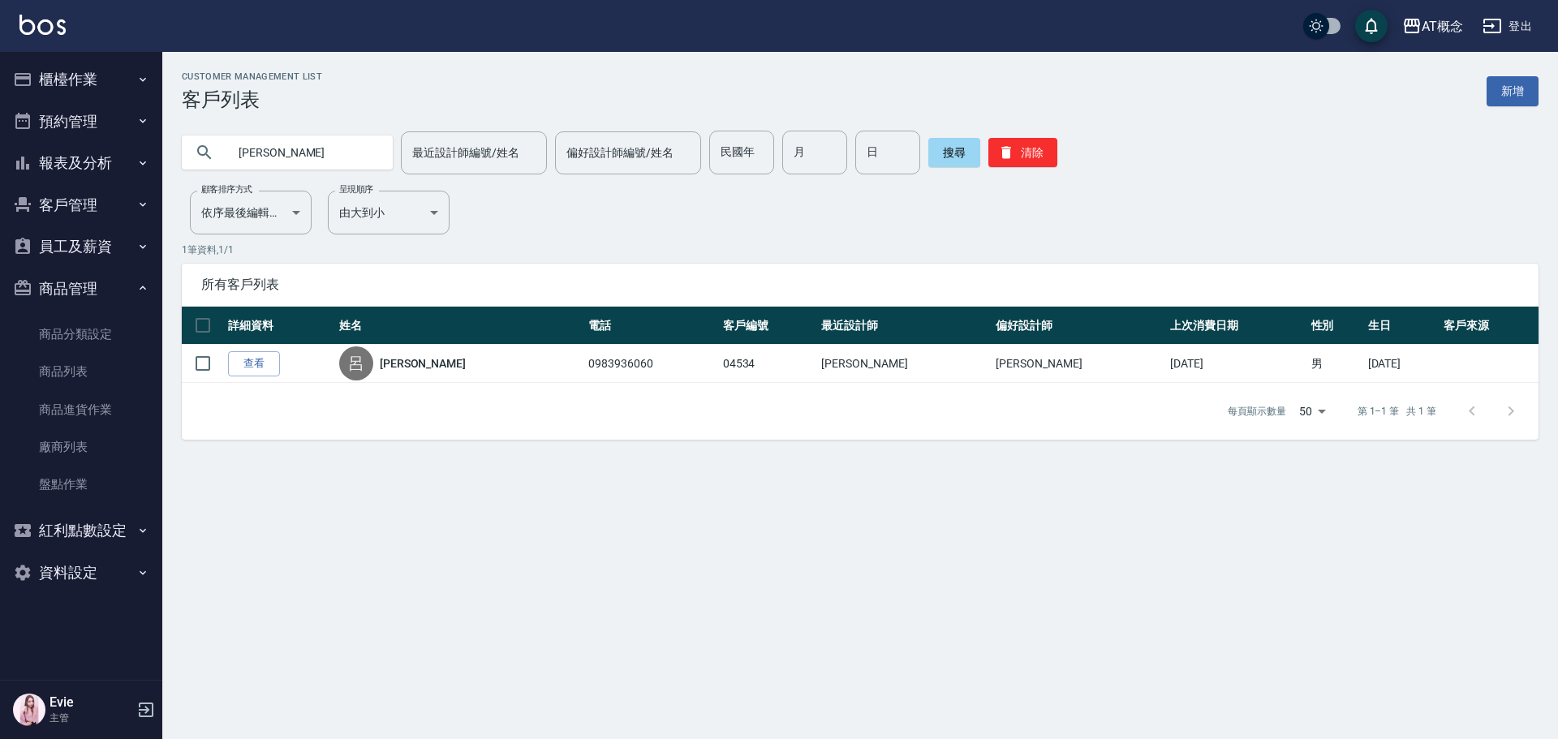
type input "呂"
click at [735, 151] on input "民國年" at bounding box center [741, 153] width 65 height 44
type input "96"
type input "7"
type input "15"
